Goal: Task Accomplishment & Management: Manage account settings

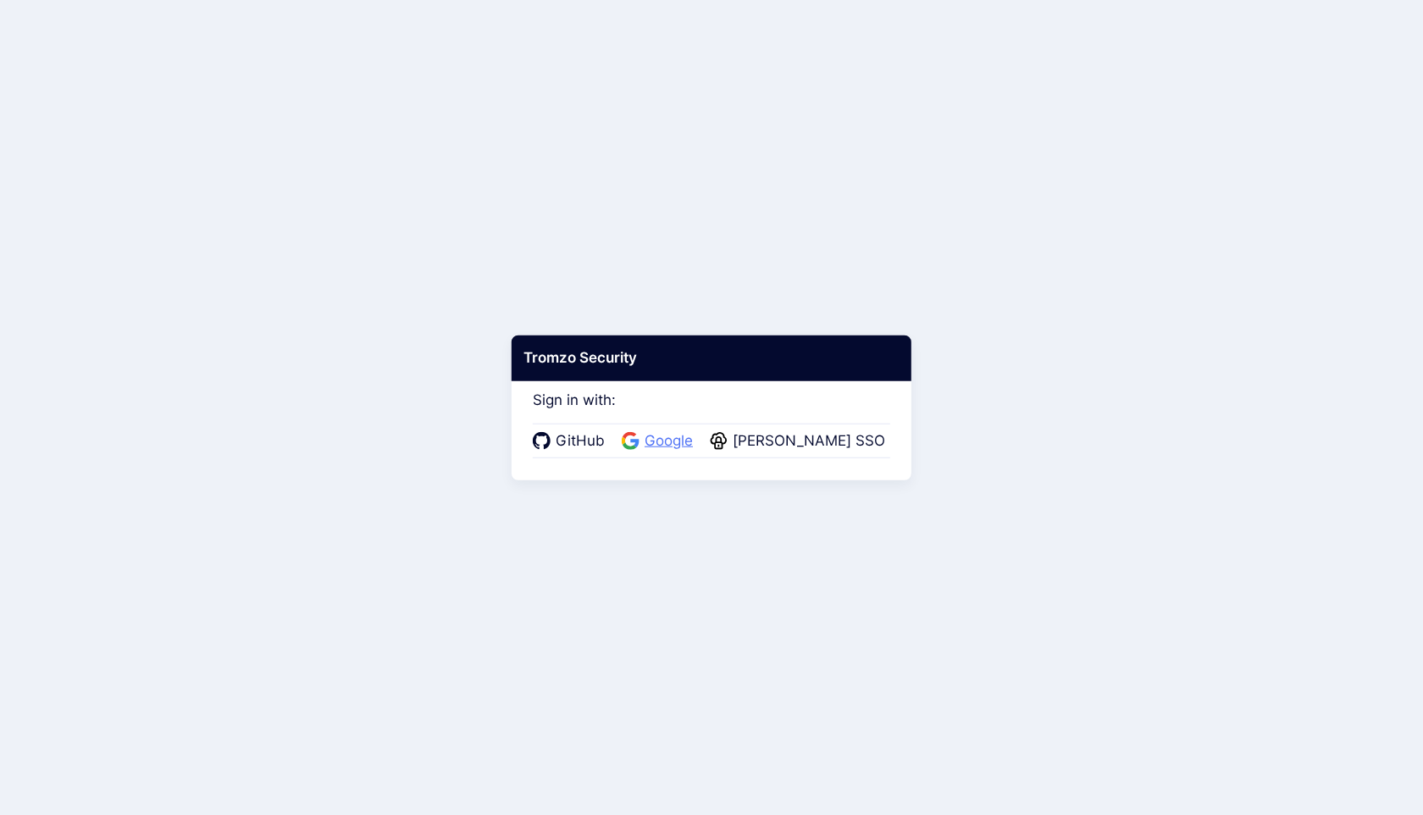
click at [681, 442] on span "Google" at bounding box center [669, 441] width 58 height 22
click at [712, 442] on span "Google" at bounding box center [701, 441] width 58 height 22
